Goal: Transaction & Acquisition: Purchase product/service

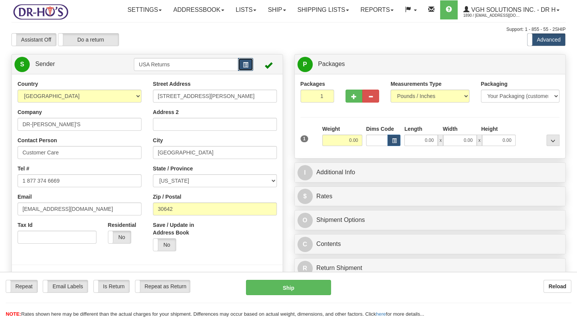
click at [249, 71] on button "button" at bounding box center [245, 64] width 15 height 13
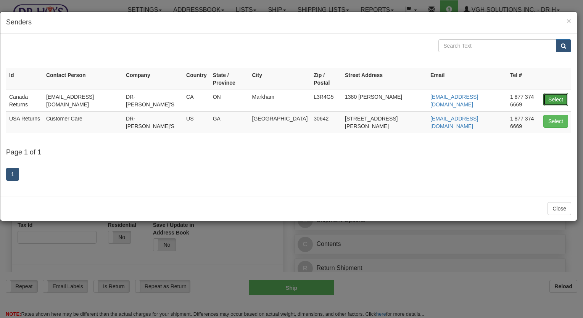
click at [552, 93] on button "Select" at bounding box center [555, 99] width 25 height 13
type input "Canada Returns"
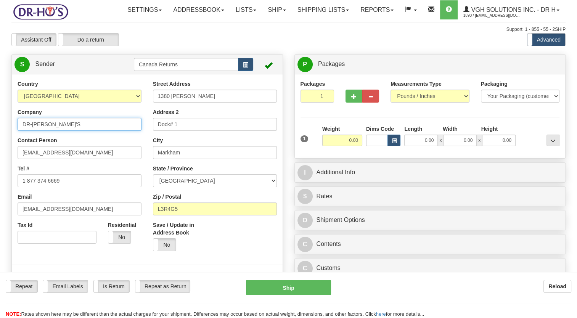
drag, startPoint x: 14, startPoint y: 147, endPoint x: 0, endPoint y: 150, distance: 14.0
click at [0, 150] on html "Training Course Close Toggle navigation Settings Shipping Preferences New Sende…" at bounding box center [288, 159] width 577 height 318
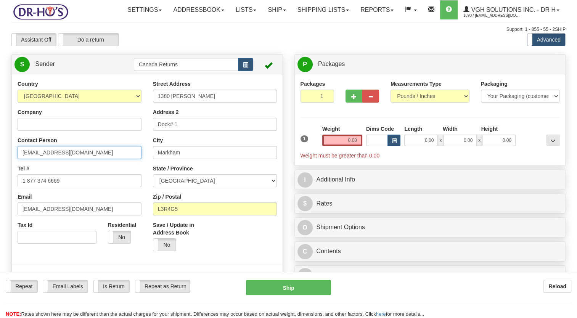
drag, startPoint x: 24, startPoint y: 173, endPoint x: 8, endPoint y: 189, distance: 22.9
click at [0, 185] on html "Training Course Close Toggle navigation Settings Shipping Preferences New Sende…" at bounding box center [288, 159] width 577 height 318
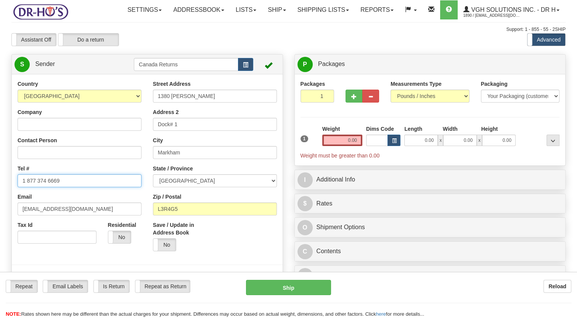
click at [0, 207] on html "Training Course Close Toggle navigation Settings Shipping Preferences New Sende…" at bounding box center [288, 159] width 577 height 318
drag, startPoint x: 62, startPoint y: 222, endPoint x: 0, endPoint y: 232, distance: 62.6
click at [0, 231] on html "Training Course Close Toggle navigation Settings Shipping Preferences New Sende…" at bounding box center [288, 159] width 577 height 318
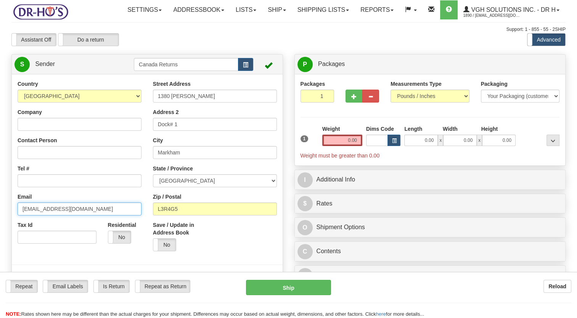
click at [81, 215] on input "[EMAIL_ADDRESS][DOMAIN_NAME]" at bounding box center [80, 208] width 124 height 13
click at [0, 226] on html "Training Course Close Toggle navigation Settings Shipping Preferences New Sende…" at bounding box center [288, 159] width 577 height 318
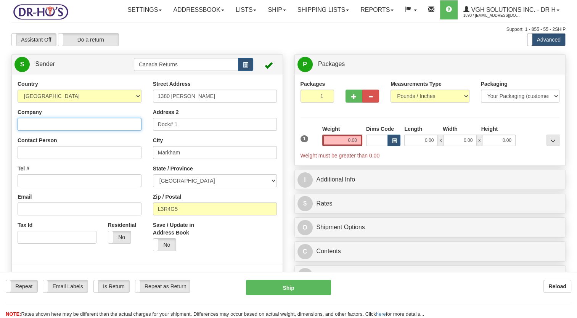
click at [68, 131] on input "Company" at bounding box center [80, 124] width 124 height 13
paste input "[PERSON_NAME]"
type input "[PERSON_NAME]"
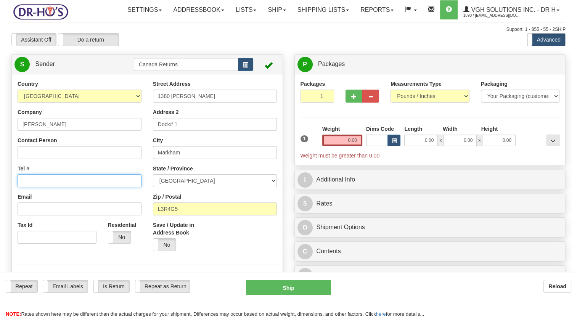
click at [40, 187] on input "Tel #" at bounding box center [80, 180] width 124 height 13
paste input "7806745156"
type input "7806745156"
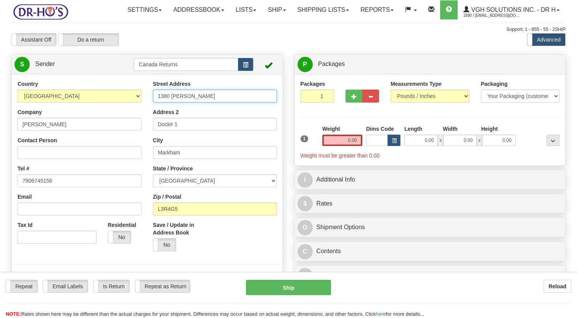
drag, startPoint x: 198, startPoint y: 117, endPoint x: 77, endPoint y: 136, distance: 121.9
click at [87, 133] on div "Country [GEOGRAPHIC_DATA] [GEOGRAPHIC_DATA] [GEOGRAPHIC_DATA] [GEOGRAPHIC_DATA]…" at bounding box center [147, 185] width 271 height 211
paste input "[STREET_ADDRESS]"
type input "[STREET_ADDRESS]"
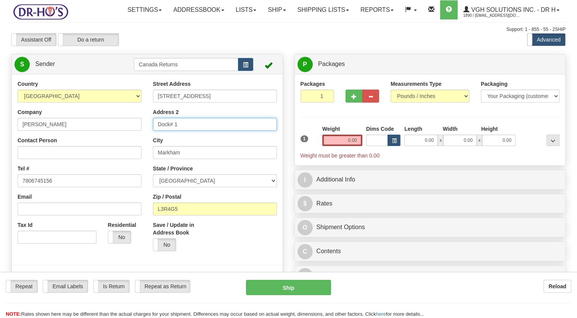
drag, startPoint x: 185, startPoint y: 143, endPoint x: 115, endPoint y: 155, distance: 70.8
click at [115, 155] on div "Country [GEOGRAPHIC_DATA] [GEOGRAPHIC_DATA] [GEOGRAPHIC_DATA] [GEOGRAPHIC_DATA]…" at bounding box center [147, 185] width 271 height 211
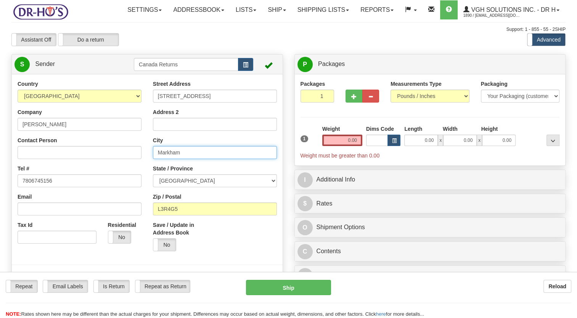
click at [96, 178] on div "Country [GEOGRAPHIC_DATA] [GEOGRAPHIC_DATA] [GEOGRAPHIC_DATA] [GEOGRAPHIC_DATA]…" at bounding box center [147, 185] width 271 height 211
paste input "Barrhead,"
type input "Barrhead"
click at [186, 187] on select "[GEOGRAPHIC_DATA] [GEOGRAPHIC_DATA] [GEOGRAPHIC_DATA] [GEOGRAPHIC_DATA] [GEOGRA…" at bounding box center [215, 180] width 124 height 13
select select "AB"
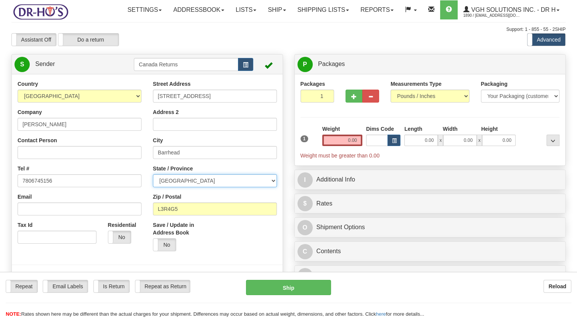
click at [153, 187] on select "[GEOGRAPHIC_DATA] [GEOGRAPHIC_DATA] [GEOGRAPHIC_DATA] [GEOGRAPHIC_DATA] [GEOGRA…" at bounding box center [215, 180] width 124 height 13
drag, startPoint x: 190, startPoint y: 224, endPoint x: 117, endPoint y: 236, distance: 73.4
click at [117, 235] on div "Country [GEOGRAPHIC_DATA] [GEOGRAPHIC_DATA] [GEOGRAPHIC_DATA] [GEOGRAPHIC_DATA]…" at bounding box center [147, 185] width 271 height 211
paste input "T7N1G2"
type input "T7N1G2"
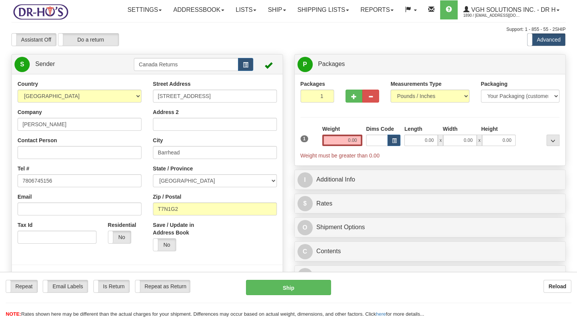
click at [226, 254] on div "Save / Update in Address Book Yes No" at bounding box center [214, 239] width 135 height 36
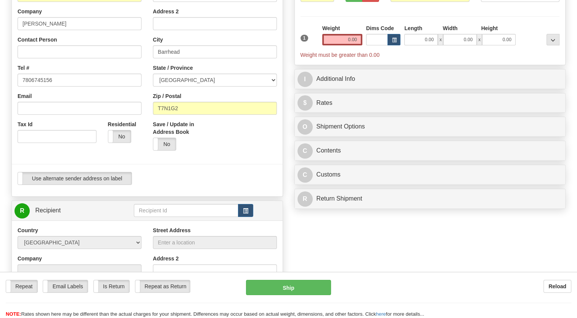
scroll to position [114, 0]
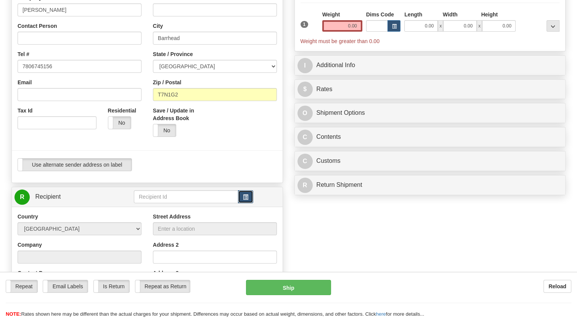
click at [248, 200] on span "button" at bounding box center [245, 197] width 5 height 5
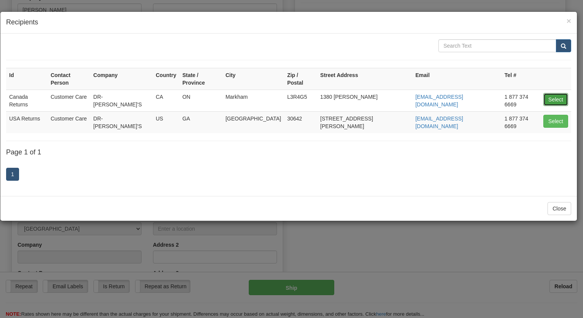
click at [551, 93] on button "Select" at bounding box center [555, 99] width 25 height 13
type input "Canada Returns"
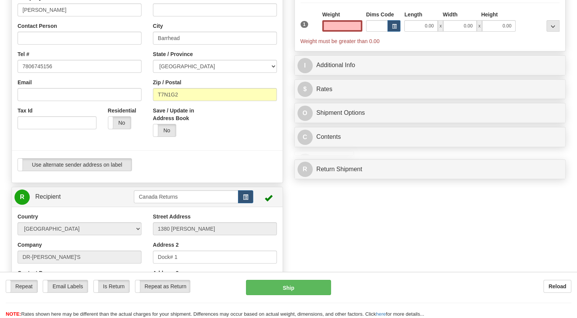
type input "0.00"
click at [226, 171] on div "Use alternate sender address on label Use alternate sender address on label" at bounding box center [147, 164] width 259 height 13
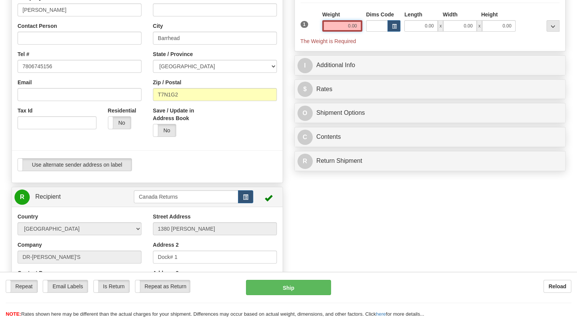
drag, startPoint x: 337, startPoint y: 46, endPoint x: 305, endPoint y: 30, distance: 35.3
click at [337, 32] on input "0.00" at bounding box center [342, 25] width 40 height 11
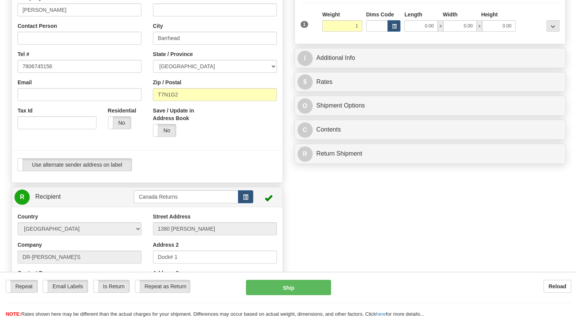
type input "1.00"
click at [302, 27] on div "Packages 1 1 Measurements Type" at bounding box center [429, 2] width 259 height 72
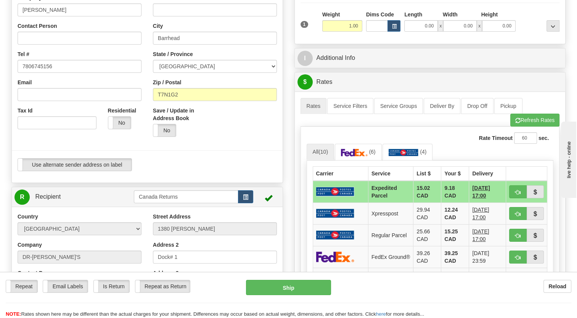
scroll to position [0, 0]
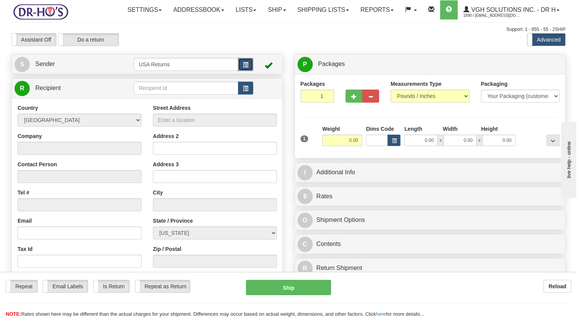
click at [241, 71] on button "button" at bounding box center [245, 64] width 15 height 13
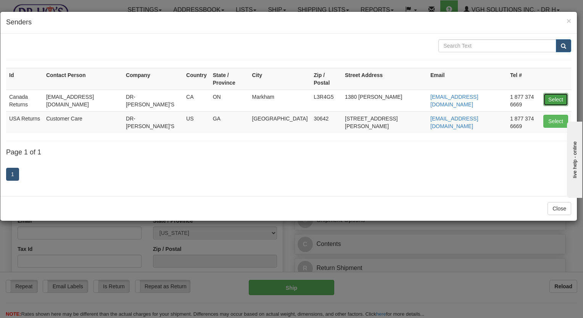
click at [556, 93] on button "Select" at bounding box center [555, 99] width 25 height 13
type input "Canada Returns"
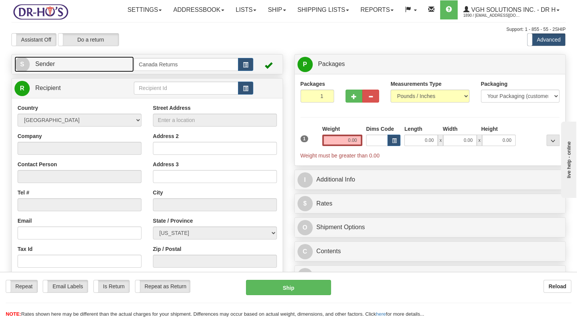
click at [55, 72] on link "S Sender" at bounding box center [73, 64] width 119 height 16
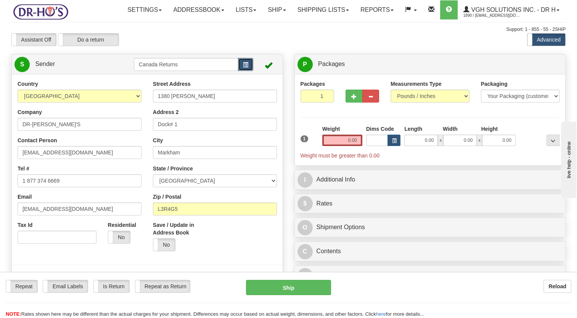
click at [245, 67] on span "button" at bounding box center [245, 65] width 5 height 5
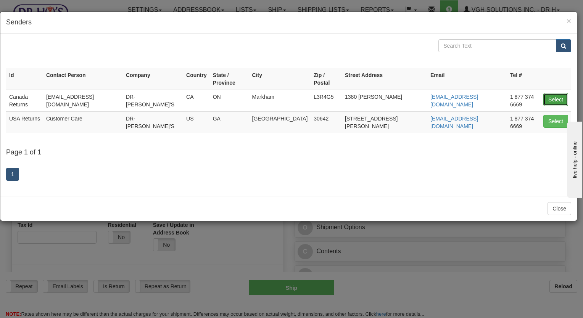
click at [563, 93] on button "Select" at bounding box center [555, 99] width 25 height 13
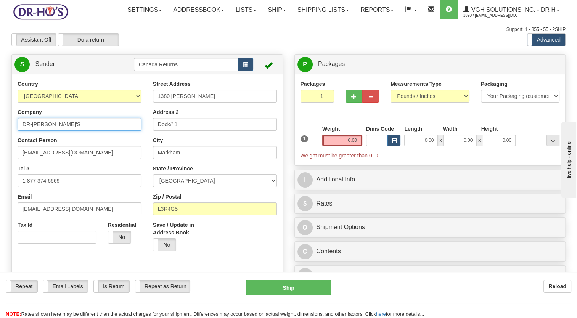
drag, startPoint x: 54, startPoint y: 142, endPoint x: 49, endPoint y: 163, distance: 21.5
click at [0, 157] on html "Training Course Close Toggle navigation Settings Shipping Preferences New Sende…" at bounding box center [288, 159] width 577 height 318
paste input "[PERSON_NAME]"
type input "[PERSON_NAME]"
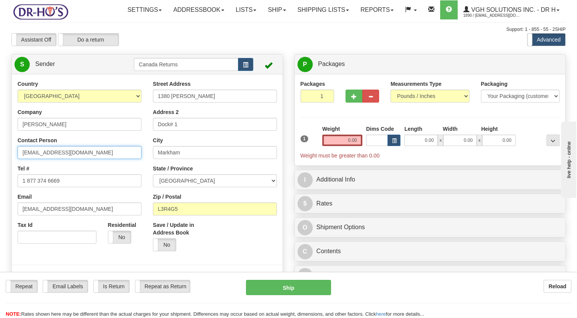
drag, startPoint x: 89, startPoint y: 170, endPoint x: 0, endPoint y: 176, distance: 89.0
click at [0, 175] on html "Training Course Close Toggle navigation Settings Shipping Preferences New Sende…" at bounding box center [288, 159] width 577 height 318
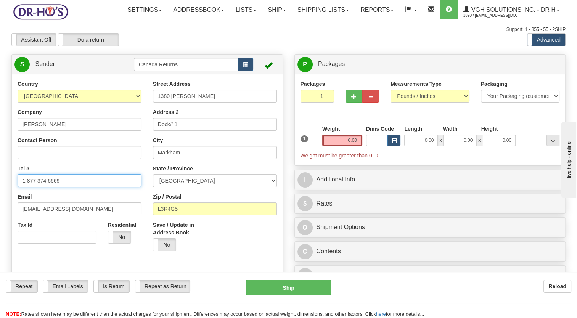
click at [0, 201] on html "Training Course Close Toggle navigation Settings Shipping Preferences New Sende…" at bounding box center [288, 159] width 577 height 318
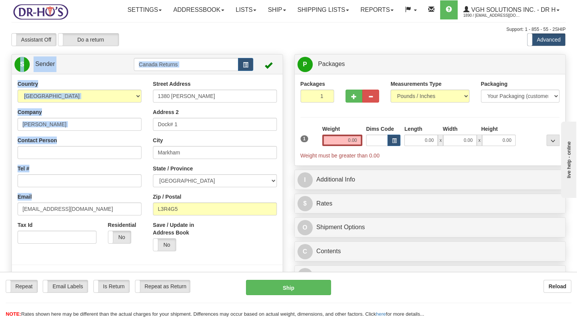
click at [0, 222] on html "Training Course Close Toggle navigation Settings Shipping Preferences New Sende…" at bounding box center [288, 159] width 577 height 318
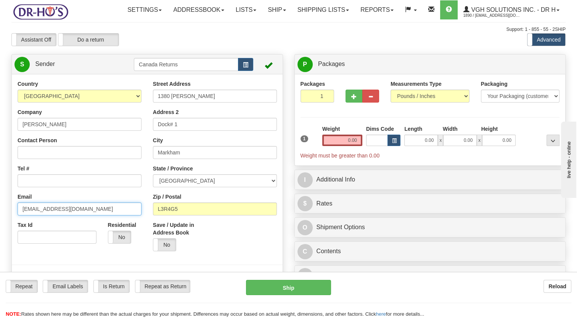
click at [75, 215] on input "[EMAIL_ADDRESS][DOMAIN_NAME]" at bounding box center [80, 208] width 124 height 13
click at [0, 226] on html "Training Course Close Toggle navigation Settings Shipping Preferences New Sende…" at bounding box center [288, 159] width 577 height 318
click at [43, 215] on input "Email" at bounding box center [80, 208] width 124 height 13
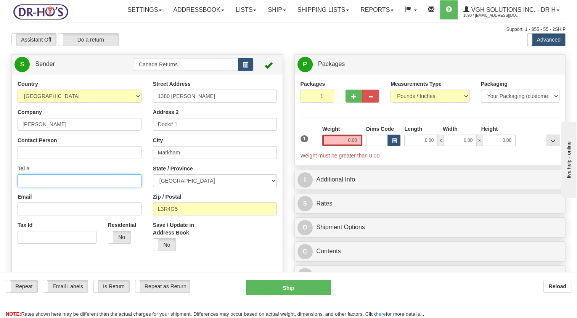
drag, startPoint x: 36, startPoint y: 196, endPoint x: 58, endPoint y: 188, distance: 23.8
click at [36, 187] on input "Tel #" at bounding box center [80, 180] width 124 height 13
paste input "7806745156"
type input "7806745156"
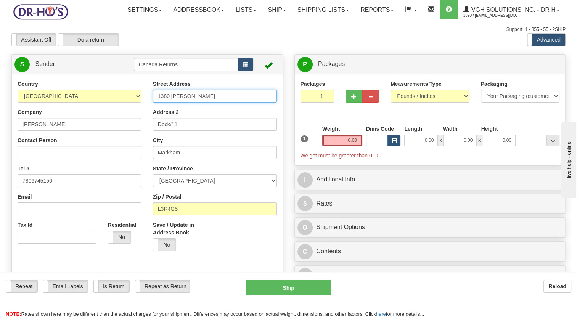
drag, startPoint x: 201, startPoint y: 117, endPoint x: 102, endPoint y: 140, distance: 101.3
click at [69, 133] on div "Country [GEOGRAPHIC_DATA] [GEOGRAPHIC_DATA] [GEOGRAPHIC_DATA] [GEOGRAPHIC_DATA]…" at bounding box center [147, 185] width 271 height 211
paste input "[STREET_ADDRESS]"
type input "[STREET_ADDRESS]"
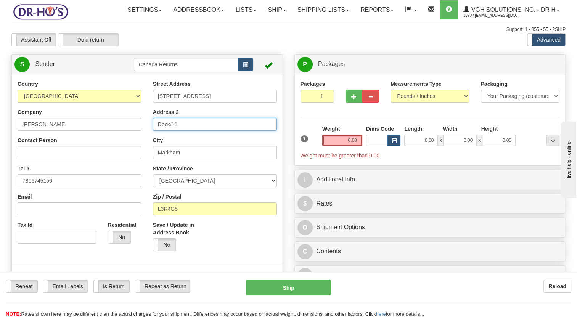
drag, startPoint x: 168, startPoint y: 144, endPoint x: 124, endPoint y: 144, distance: 44.2
click at [127, 144] on div "Country [GEOGRAPHIC_DATA] [GEOGRAPHIC_DATA] [GEOGRAPHIC_DATA] [GEOGRAPHIC_DATA]…" at bounding box center [147, 185] width 271 height 211
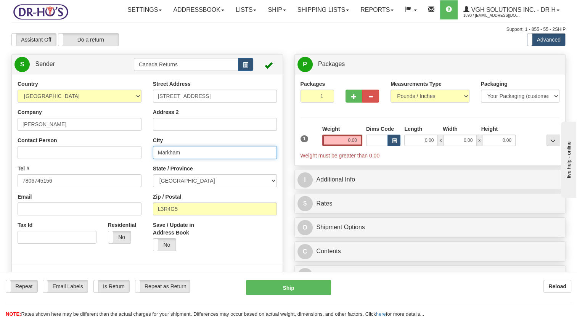
drag, startPoint x: 183, startPoint y: 166, endPoint x: 111, endPoint y: 178, distance: 73.0
click at [111, 178] on div "Country [GEOGRAPHIC_DATA] [GEOGRAPHIC_DATA] [GEOGRAPHIC_DATA] [GEOGRAPHIC_DATA]…" at bounding box center [147, 185] width 271 height 211
paste input "Barrhead"
type input "Barrhead"
click at [167, 187] on select "[GEOGRAPHIC_DATA] [GEOGRAPHIC_DATA] [GEOGRAPHIC_DATA] [GEOGRAPHIC_DATA] [GEOGRA…" at bounding box center [215, 180] width 124 height 13
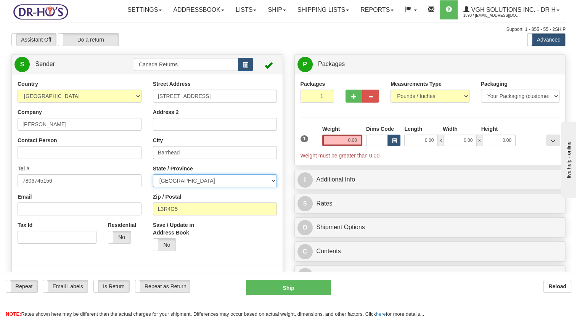
select select "AB"
click at [153, 187] on select "[GEOGRAPHIC_DATA] [GEOGRAPHIC_DATA] [GEOGRAPHIC_DATA] [GEOGRAPHIC_DATA] [GEOGRA…" at bounding box center [215, 180] width 124 height 13
drag, startPoint x: 181, startPoint y: 234, endPoint x: 161, endPoint y: 234, distance: 21.0
click at [161, 234] on div "Street Address [STREET_ADDRESS] Address 2 City [GEOGRAPHIC_DATA] State / Provin…" at bounding box center [214, 168] width 135 height 177
drag, startPoint x: 193, startPoint y: 223, endPoint x: 71, endPoint y: 239, distance: 122.9
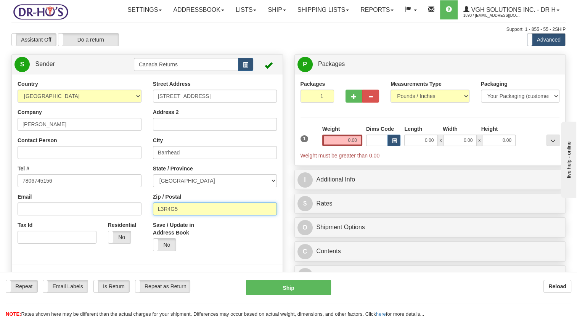
click at [70, 239] on div "Country [GEOGRAPHIC_DATA] [GEOGRAPHIC_DATA] [GEOGRAPHIC_DATA] [GEOGRAPHIC_DATA]…" at bounding box center [147, 185] width 271 height 211
paste input "T7N1G2"
type input "T7N1G2"
click at [189, 251] on div "Save / Update in Address Book Yes No" at bounding box center [181, 236] width 56 height 30
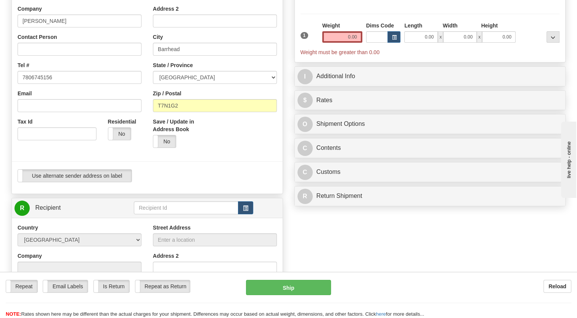
scroll to position [114, 0]
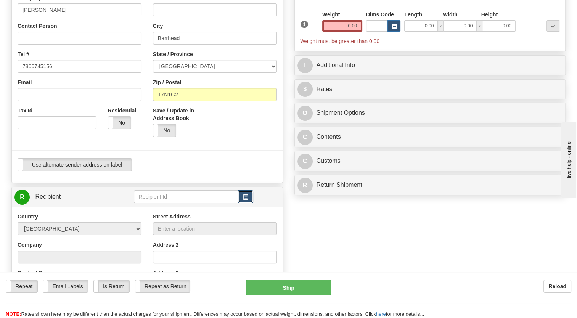
click at [250, 203] on button "button" at bounding box center [245, 196] width 15 height 13
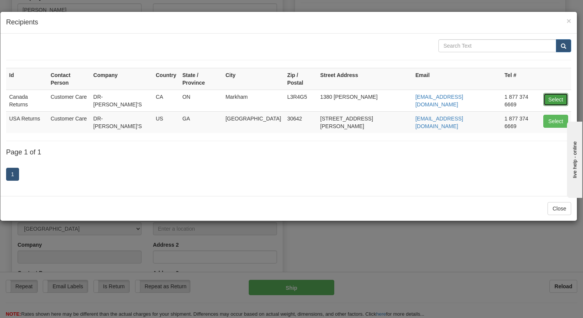
click at [554, 93] on button "Select" at bounding box center [555, 99] width 25 height 13
type input "Canada Returns"
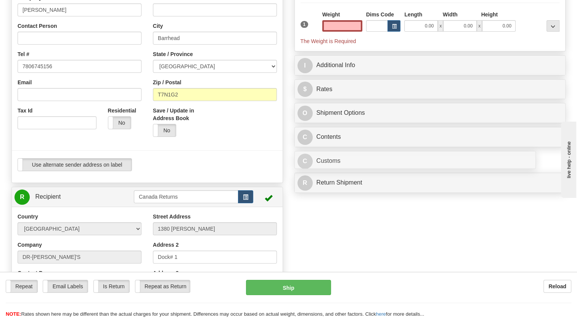
type input "0.00"
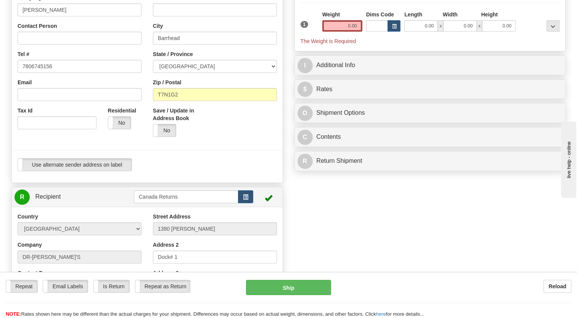
click at [233, 171] on div "Use alternate sender address on label Use alternate sender address on label" at bounding box center [147, 164] width 259 height 13
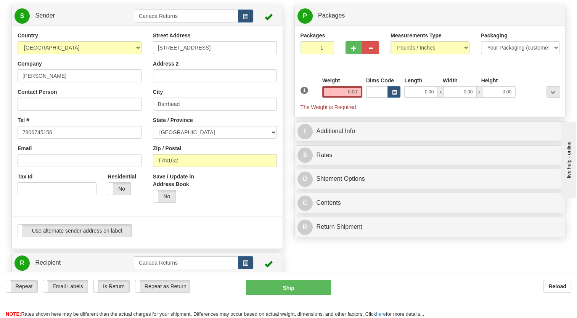
scroll to position [38, 0]
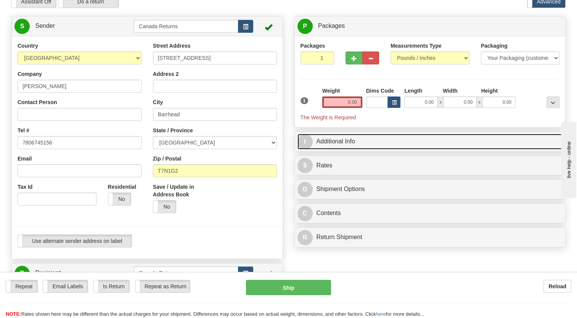
click at [317, 149] on link "I Additional Info" at bounding box center [429, 142] width 265 height 16
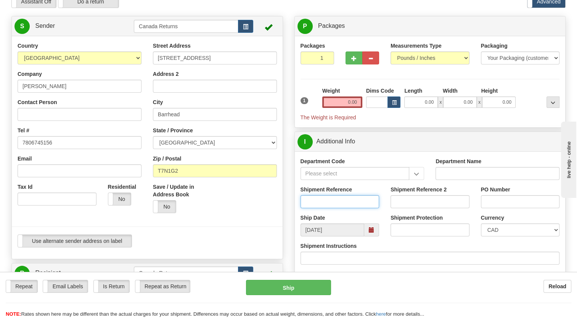
click at [320, 208] on input "Shipment Reference" at bounding box center [339, 201] width 79 height 13
paste input "CU25807801"
type input "CU25807801"
click at [274, 219] on div "Save / Update in Address Book Yes No" at bounding box center [214, 201] width 135 height 36
click at [374, 233] on span at bounding box center [371, 229] width 5 height 5
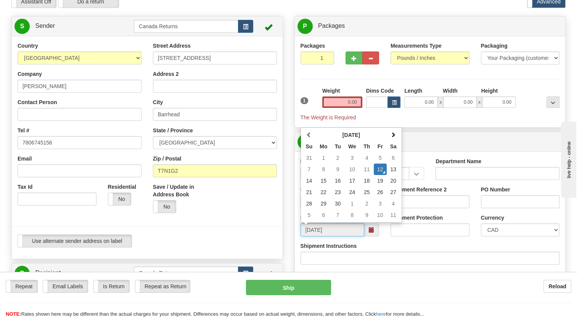
drag, startPoint x: 379, startPoint y: 209, endPoint x: 316, endPoint y: 228, distance: 66.4
click at [379, 198] on td "26" at bounding box center [380, 191] width 13 height 11
type input "[DATE]"
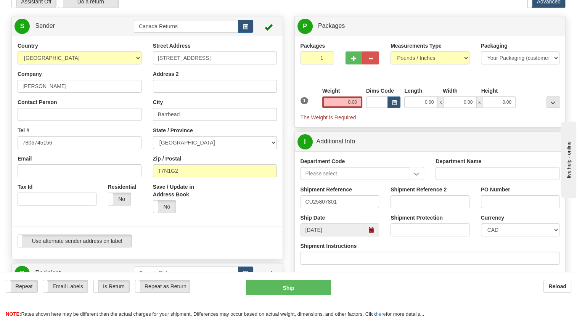
click at [280, 219] on div "Save / Update in Address Book Yes No" at bounding box center [214, 201] width 135 height 36
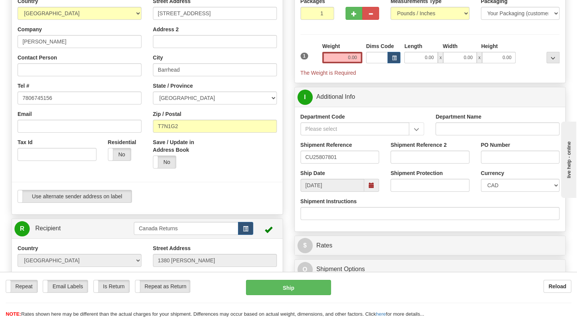
scroll to position [76, 0]
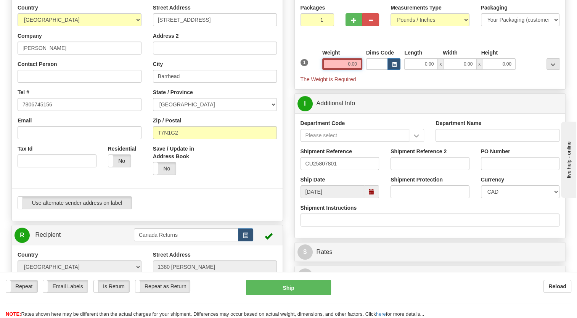
click at [336, 70] on input "0.00" at bounding box center [342, 63] width 40 height 11
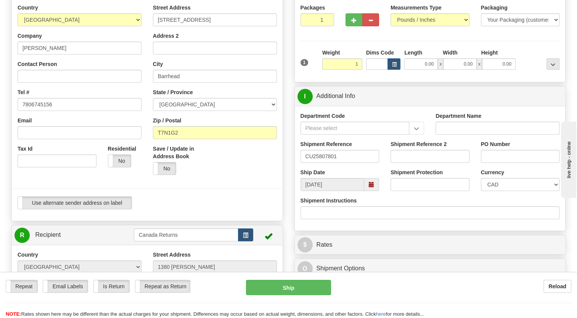
type input "1.00"
click at [320, 66] on div "Weight 1.00" at bounding box center [342, 62] width 44 height 27
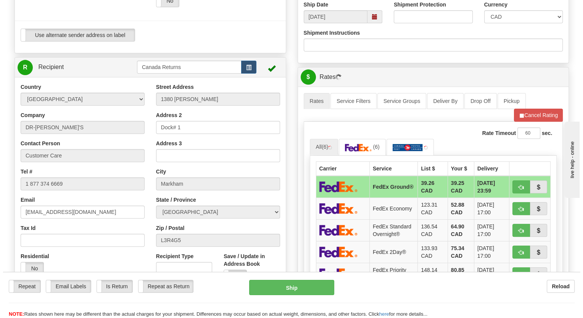
scroll to position [267, 0]
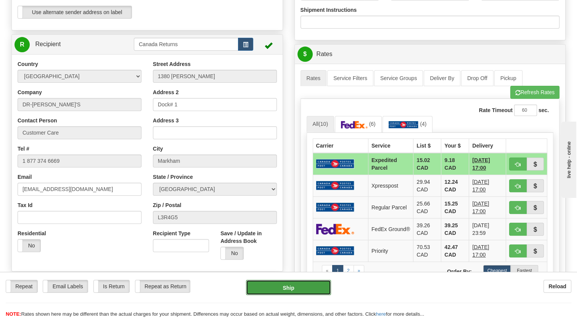
click at [295, 293] on button "Ship" at bounding box center [288, 287] width 85 height 15
type input "DOM.EP"
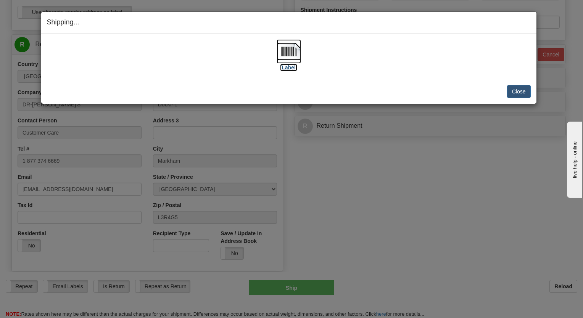
click at [295, 51] on img at bounding box center [288, 51] width 24 height 24
